Goal: Information Seeking & Learning: Learn about a topic

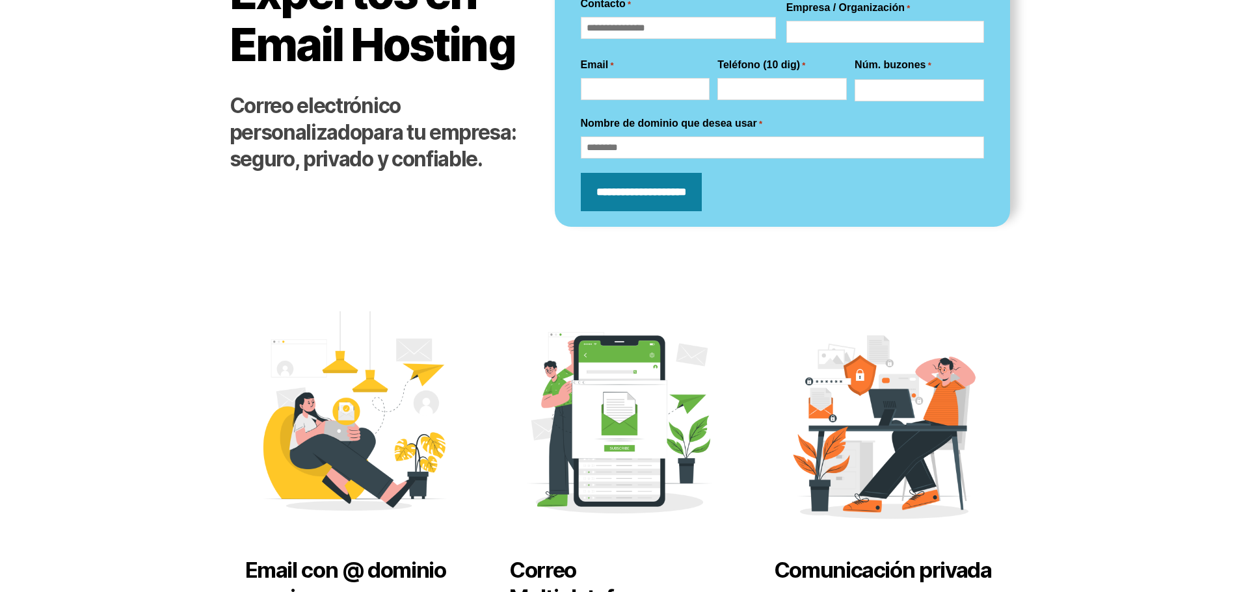
scroll to position [65, 0]
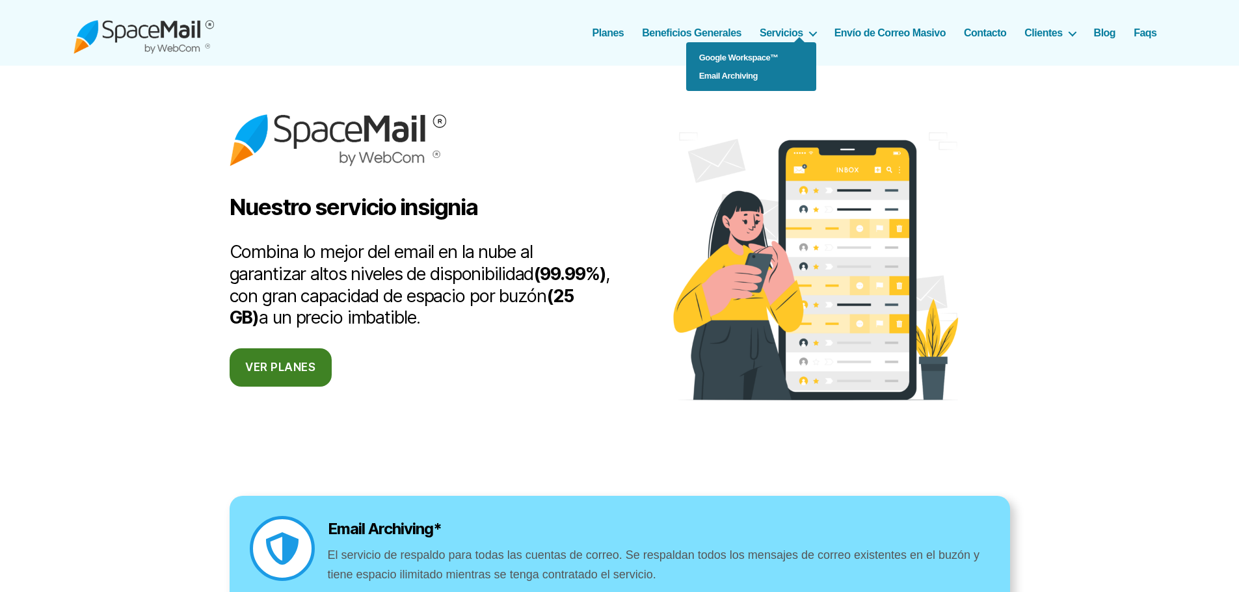
click at [805, 42] on ul "Google Workspace™ Email Archiving" at bounding box center [751, 66] width 130 height 49
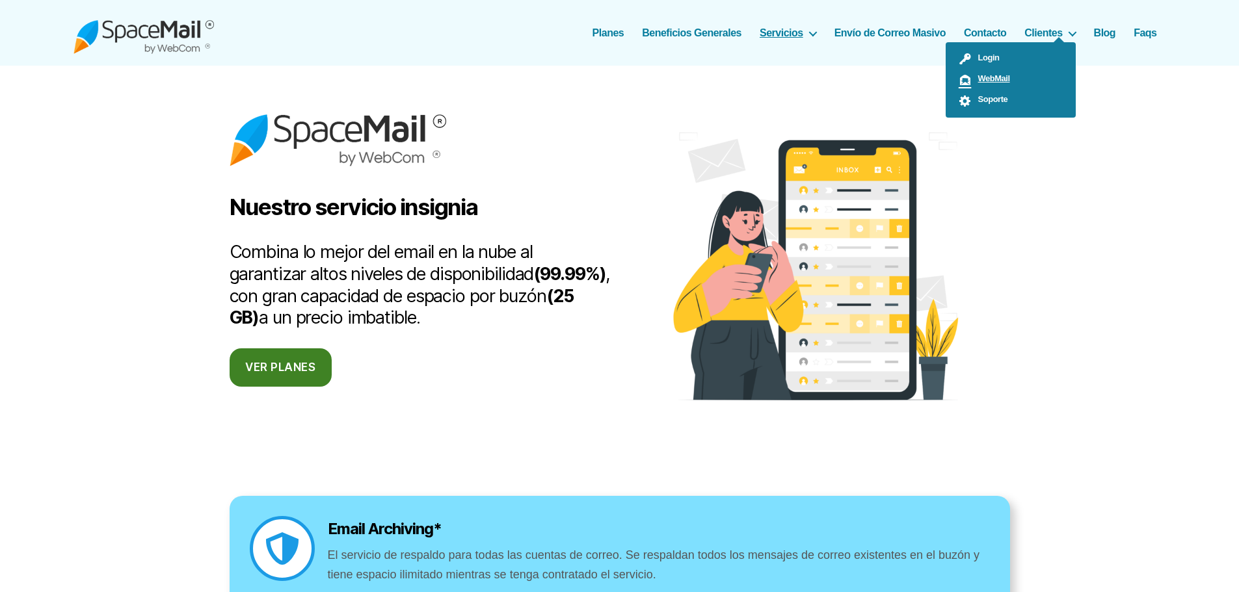
click at [996, 74] on span "WebMail" at bounding box center [991, 78] width 38 height 10
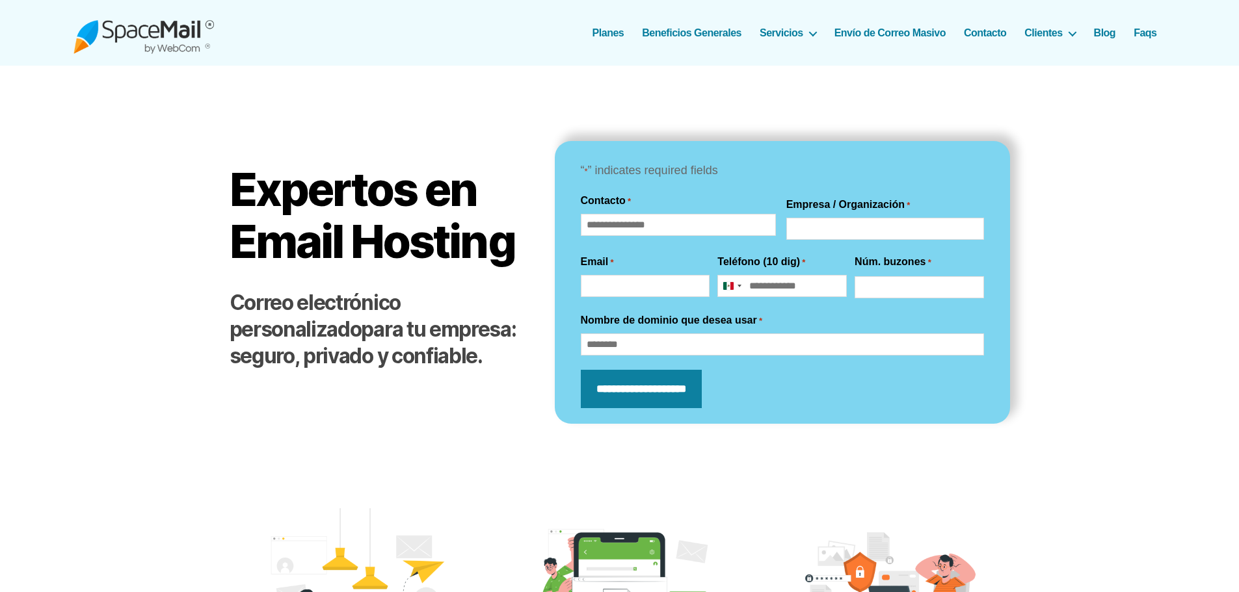
click at [604, 40] on div "SpaceMail® Correo Electrónico profesional que sí funciona... [GEOGRAPHIC_DATA] …" at bounding box center [619, 33] width 1093 height 66
click at [993, 31] on link "Contacto" at bounding box center [985, 33] width 42 height 12
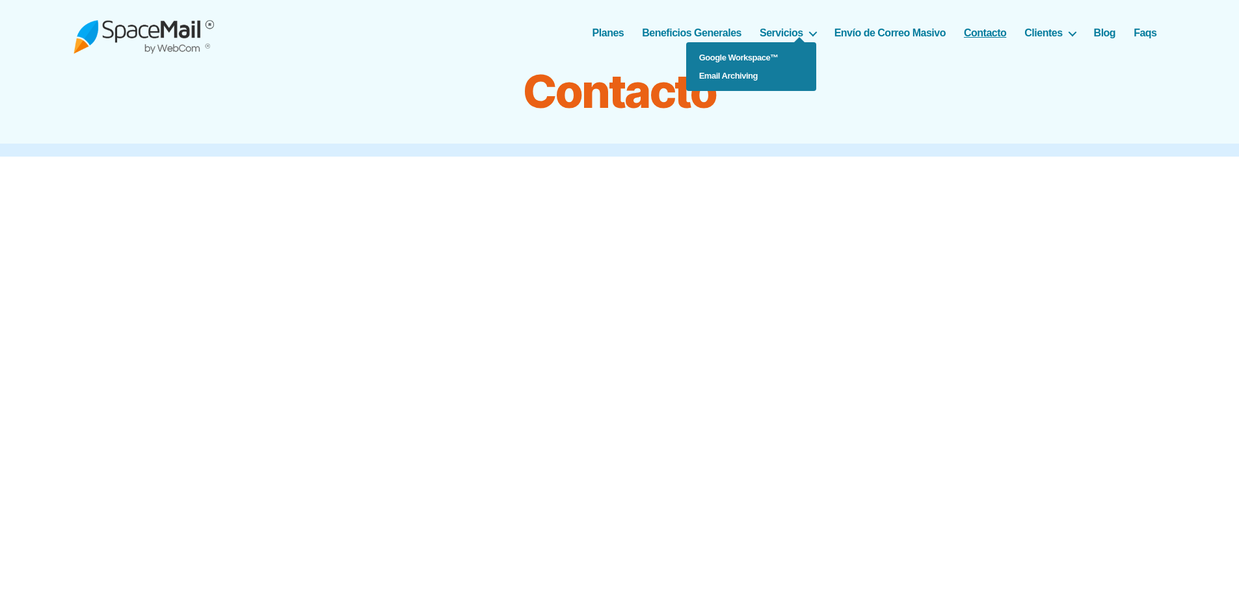
click at [774, 42] on ul "Google Workspace™ Email Archiving" at bounding box center [751, 66] width 130 height 49
click at [777, 42] on ul "Google Workspace™ Email Archiving" at bounding box center [751, 66] width 130 height 49
click at [667, 31] on link "Beneficios Generales" at bounding box center [692, 33] width 100 height 12
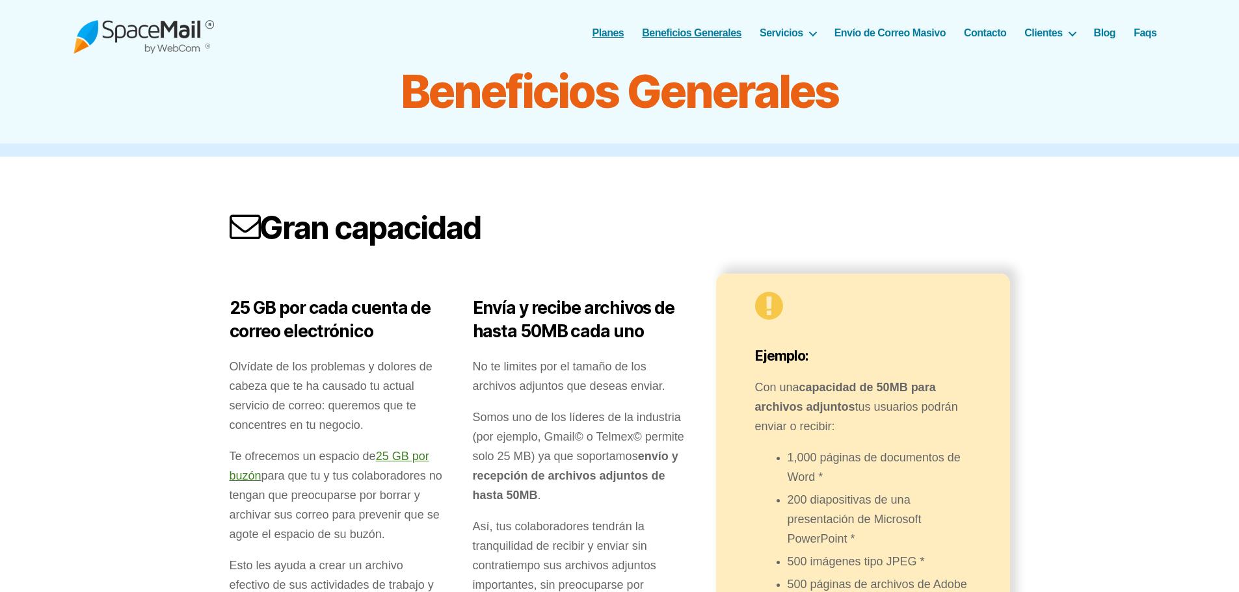
click at [616, 35] on link "Planes" at bounding box center [608, 33] width 32 height 12
